Goal: Information Seeking & Learning: Learn about a topic

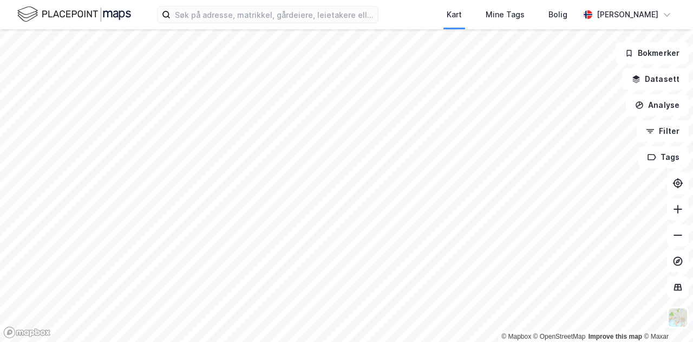
click at [107, 28] on div "Kart Mine Tags Bolig [PERSON_NAME] © Mapbox © OpenStreetMap Improve this map © …" at bounding box center [346, 171] width 693 height 342
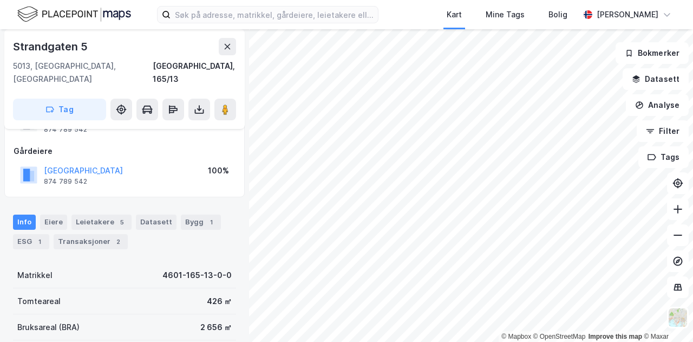
scroll to position [108, 0]
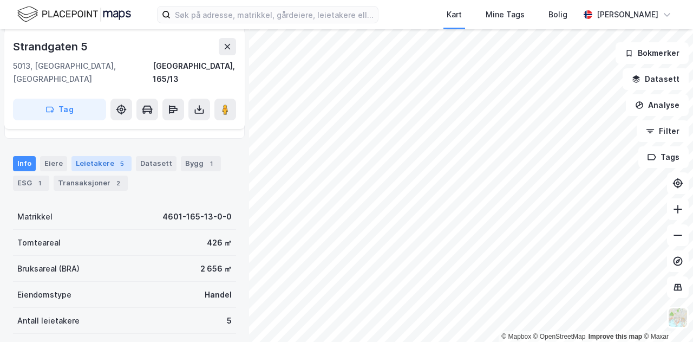
click at [94, 156] on div "Leietakere 5" at bounding box center [101, 163] width 60 height 15
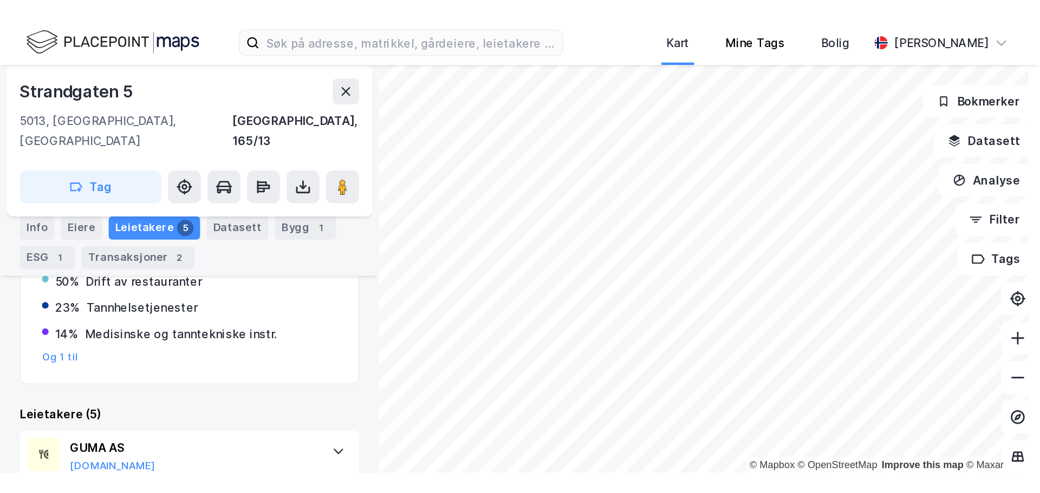
scroll to position [238, 0]
